Goal: Find specific page/section: Find specific page/section

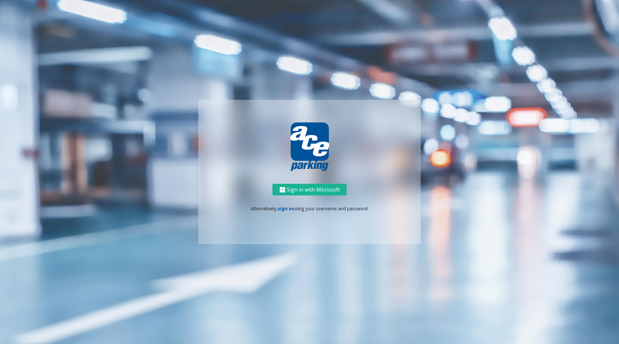
click at [284, 208] on link "sign in" at bounding box center [285, 208] width 15 height 6
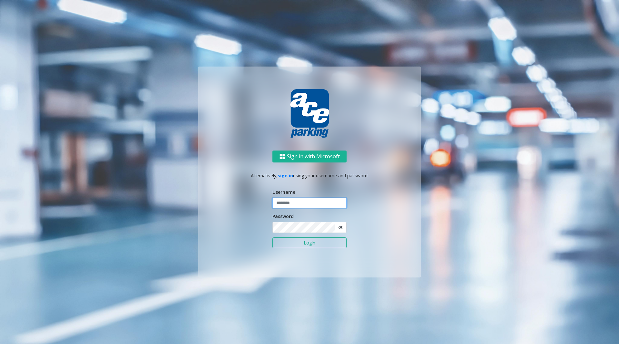
click at [304, 204] on input "text" at bounding box center [310, 202] width 74 height 11
type input "********"
click at [323, 245] on button "Login" at bounding box center [310, 242] width 74 height 11
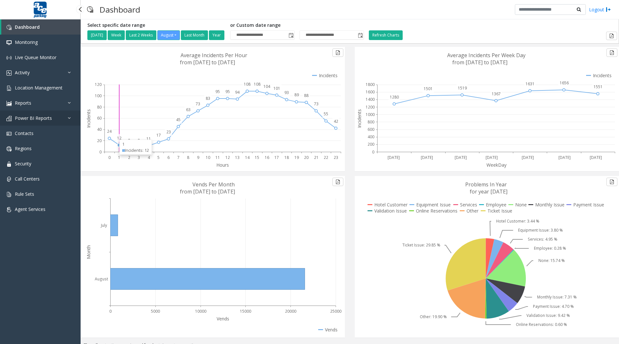
click at [42, 116] on span "Power BI Reports" at bounding box center [33, 118] width 37 height 6
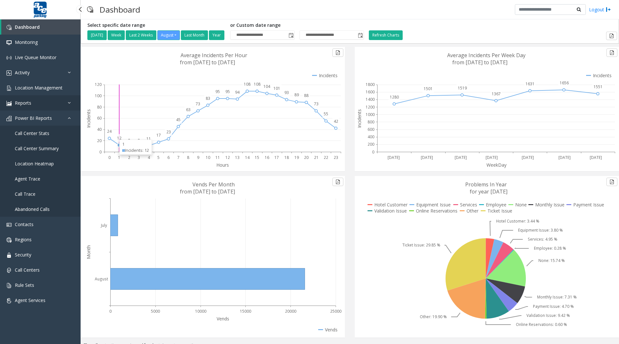
click at [28, 102] on span "Reports" at bounding box center [23, 103] width 16 height 6
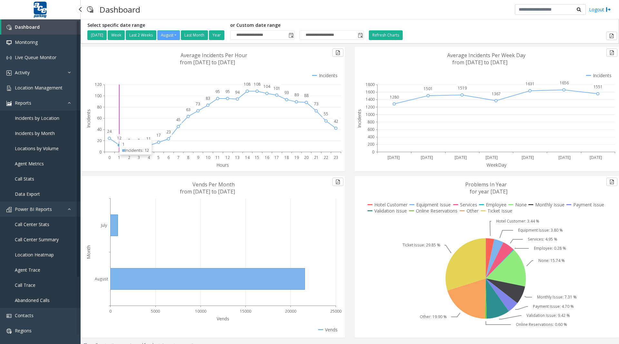
click at [42, 191] on link "Data Export" at bounding box center [40, 193] width 81 height 15
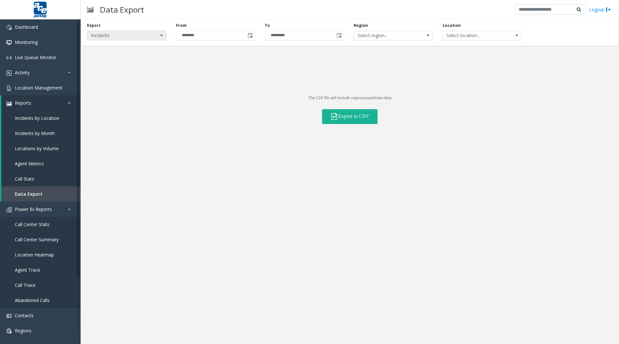
click at [150, 34] on span "Incidents" at bounding box center [118, 35] width 63 height 9
click at [108, 66] on Lanes "Voice Platform Lanes" at bounding box center [126, 63] width 77 height 9
click at [333, 115] on span at bounding box center [335, 117] width 8 height 8
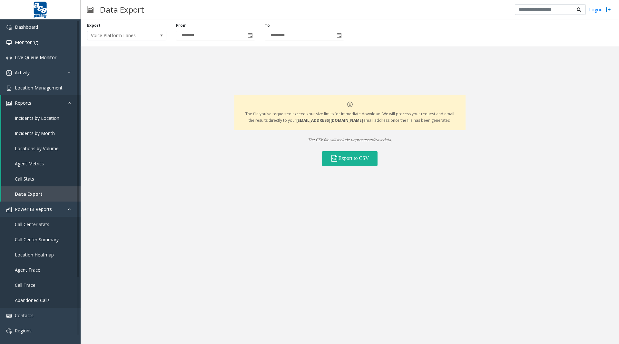
drag, startPoint x: 298, startPoint y: 119, endPoint x: 321, endPoint y: 119, distance: 22.9
click at [321, 119] on p "The file you've requested exceeds our size limits for immediate download. We wi…" at bounding box center [350, 117] width 212 height 13
copy p "clay_adams"
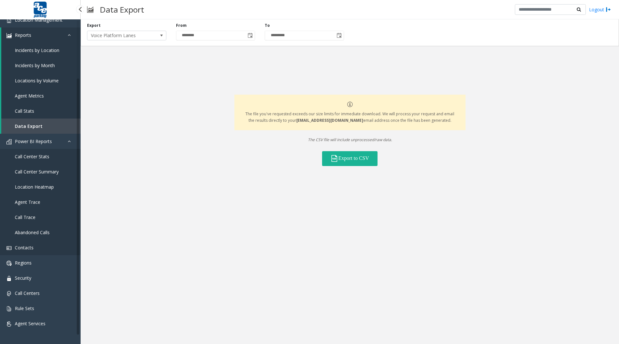
click at [22, 250] on span "Contacts" at bounding box center [24, 247] width 19 height 6
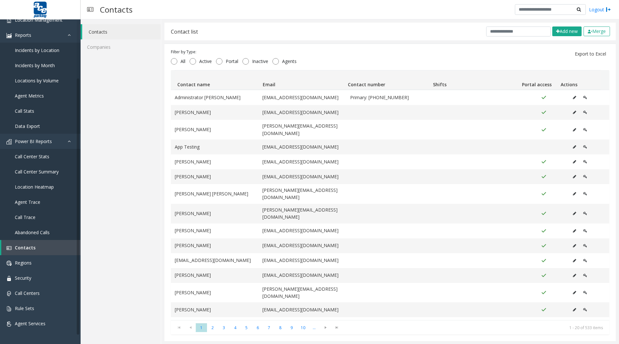
click at [504, 26] on div "Contact list Add new Merge" at bounding box center [391, 32] width 452 height 18
click at [504, 29] on input "text" at bounding box center [518, 31] width 65 height 10
paste input "**********"
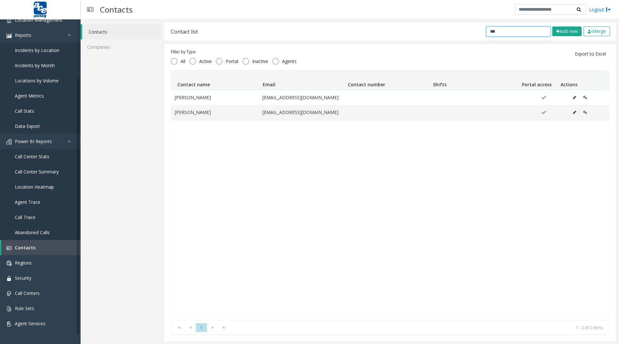
type input "*"
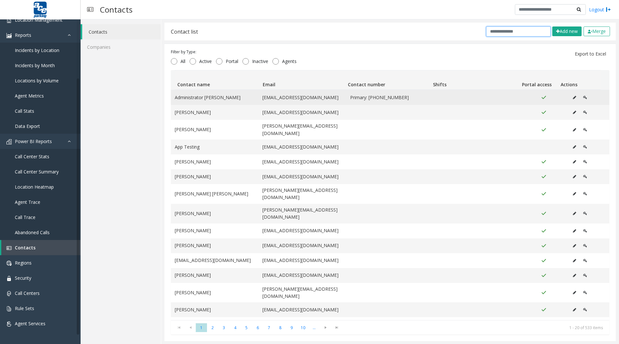
paste input "**********"
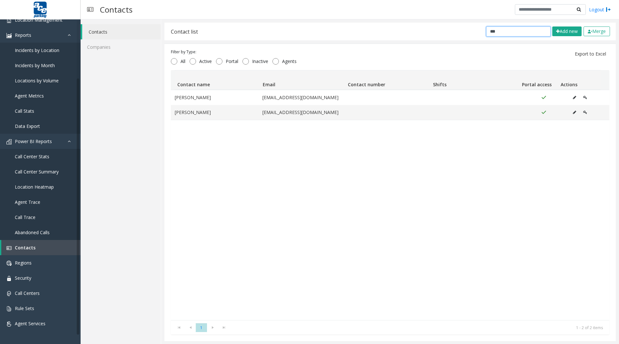
type input "*"
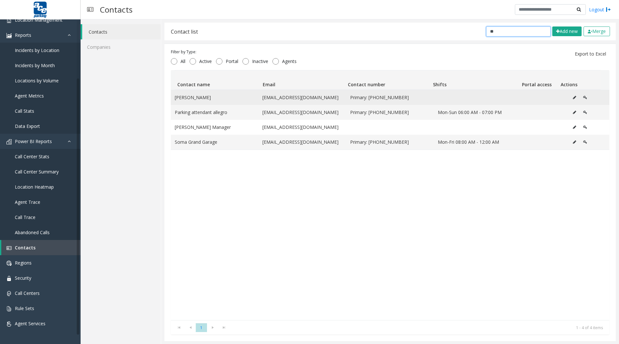
type input "*"
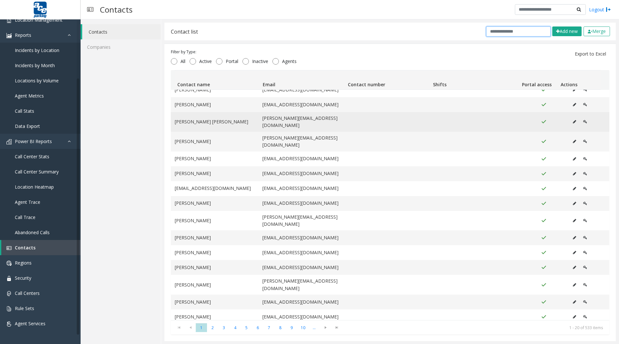
scroll to position [72, 0]
